Goal: Task Accomplishment & Management: Use online tool/utility

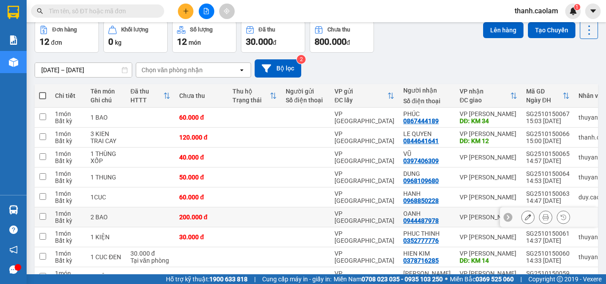
scroll to position [89, 0]
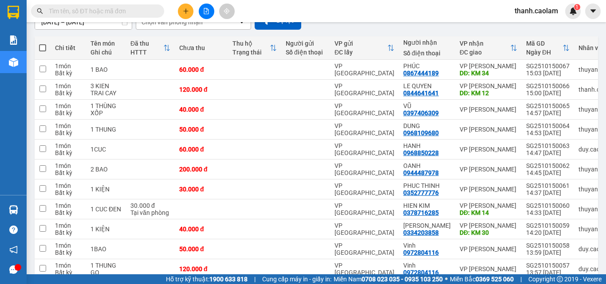
click at [205, 11] on icon "file-add" at bounding box center [206, 11] width 6 height 6
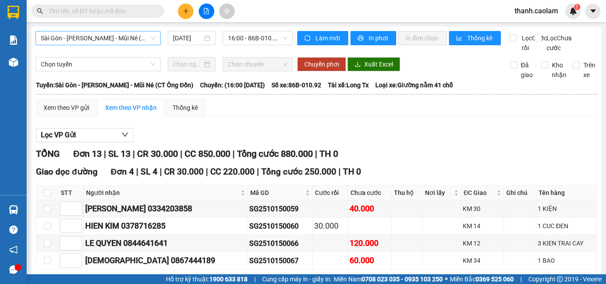
click at [126, 36] on span "Sài Gòn - [PERSON_NAME] - Mũi Né (CT Ông Đồn)" at bounding box center [98, 37] width 114 height 13
click at [116, 40] on span "Sài Gòn - [PERSON_NAME] - Mũi Né (CT Ông Đồn)" at bounding box center [98, 37] width 114 height 13
click at [363, 36] on button "In phơi" at bounding box center [373, 38] width 46 height 14
click at [373, 30] on div "Sài Gòn - [PERSON_NAME] - Mũi Né (CT Ông Đồn) [DATE] 16:00 - 86B-010.92 Làm mới…" at bounding box center [316, 280] width 570 height 507
click at [376, 37] on span "In phơi" at bounding box center [378, 38] width 20 height 10
